Goal: Navigation & Orientation: Understand site structure

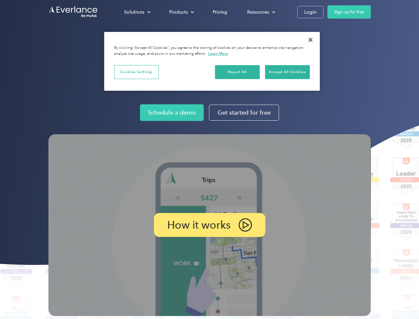
click at [209, 159] on img at bounding box center [209, 225] width 323 height 182
click at [137, 12] on div "Solutions" at bounding box center [134, 12] width 20 height 8
click at [181, 12] on div "Products" at bounding box center [178, 12] width 19 height 8
